Goal: Task Accomplishment & Management: Use online tool/utility

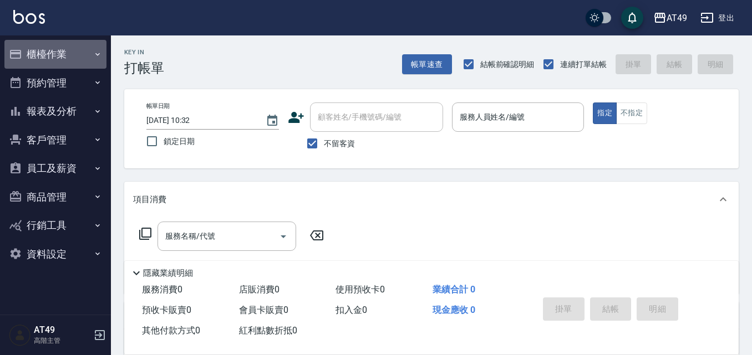
click at [57, 53] on button "櫃檯作業" at bounding box center [55, 54] width 102 height 29
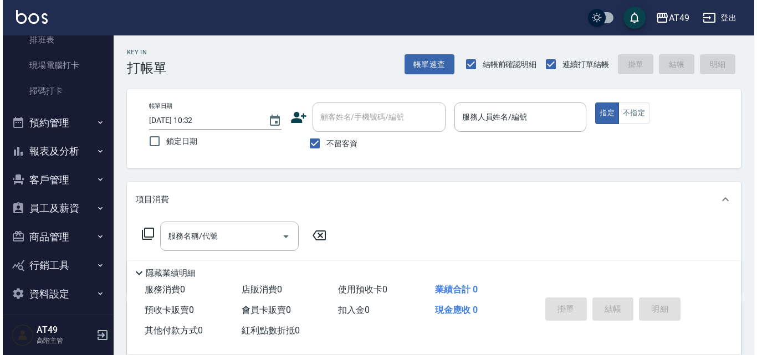
scroll to position [277, 0]
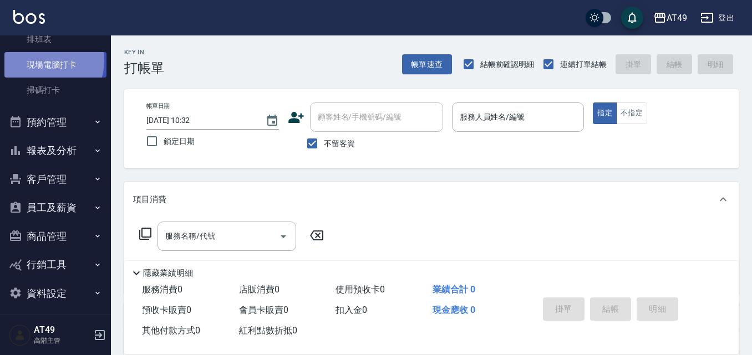
click at [46, 61] on link "現場電腦打卡" at bounding box center [55, 65] width 102 height 26
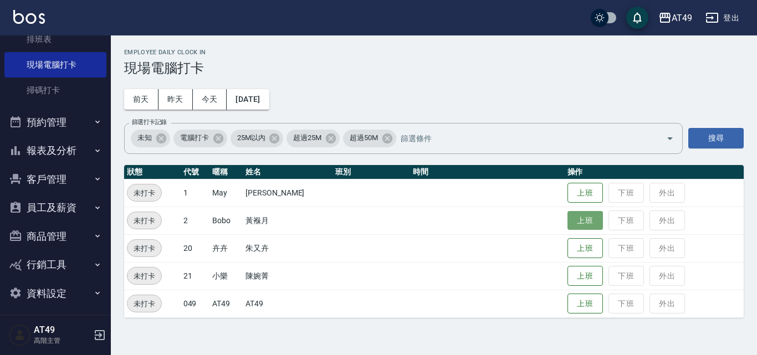
click at [591, 226] on button "上班" at bounding box center [585, 220] width 35 height 19
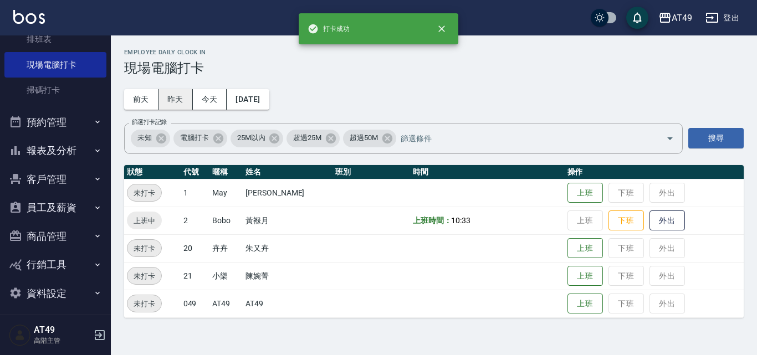
click at [185, 94] on button "昨天" at bounding box center [176, 99] width 34 height 21
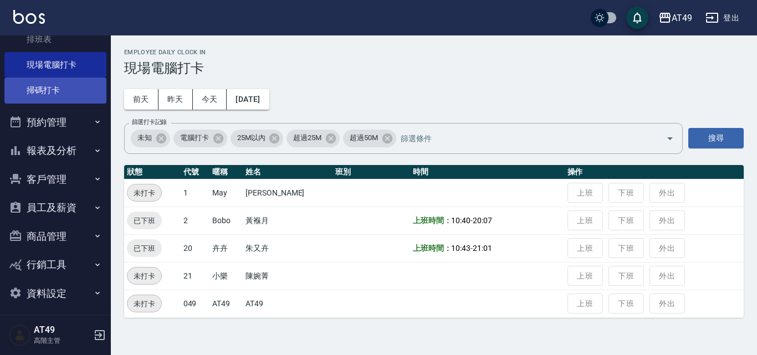
scroll to position [166, 0]
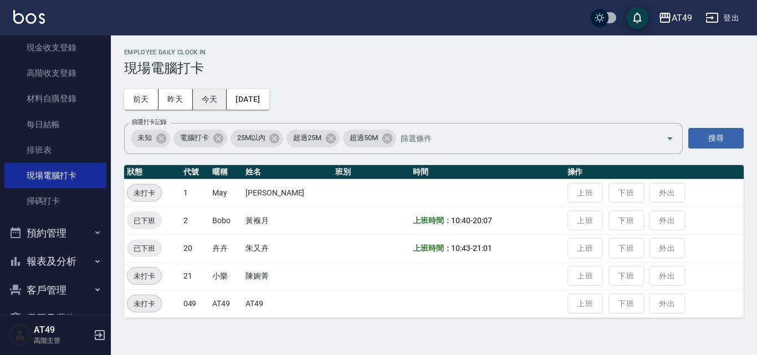
click at [218, 105] on button "今天" at bounding box center [210, 99] width 34 height 21
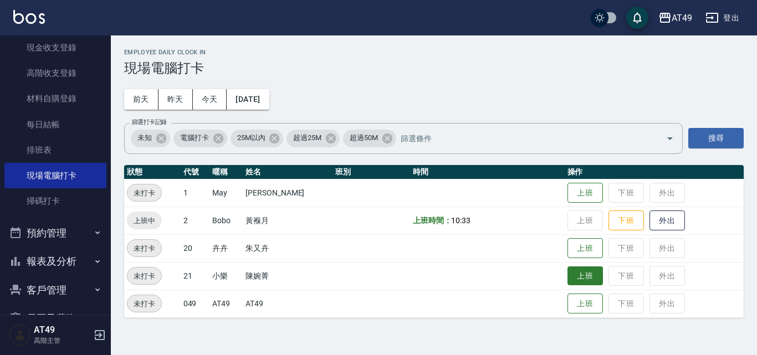
click at [586, 282] on button "上班" at bounding box center [585, 276] width 35 height 19
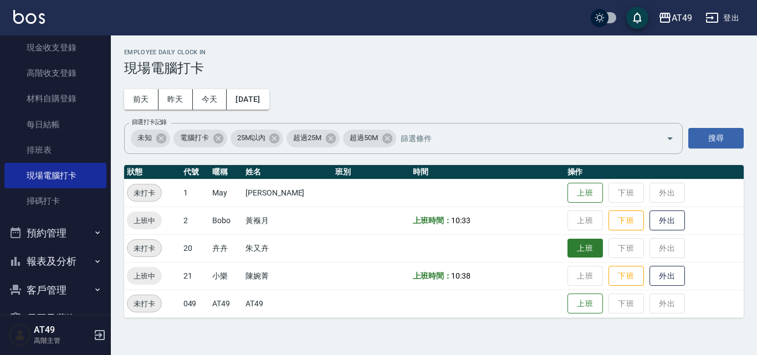
click at [587, 244] on button "上班" at bounding box center [585, 248] width 35 height 19
